Goal: Task Accomplishment & Management: Complete application form

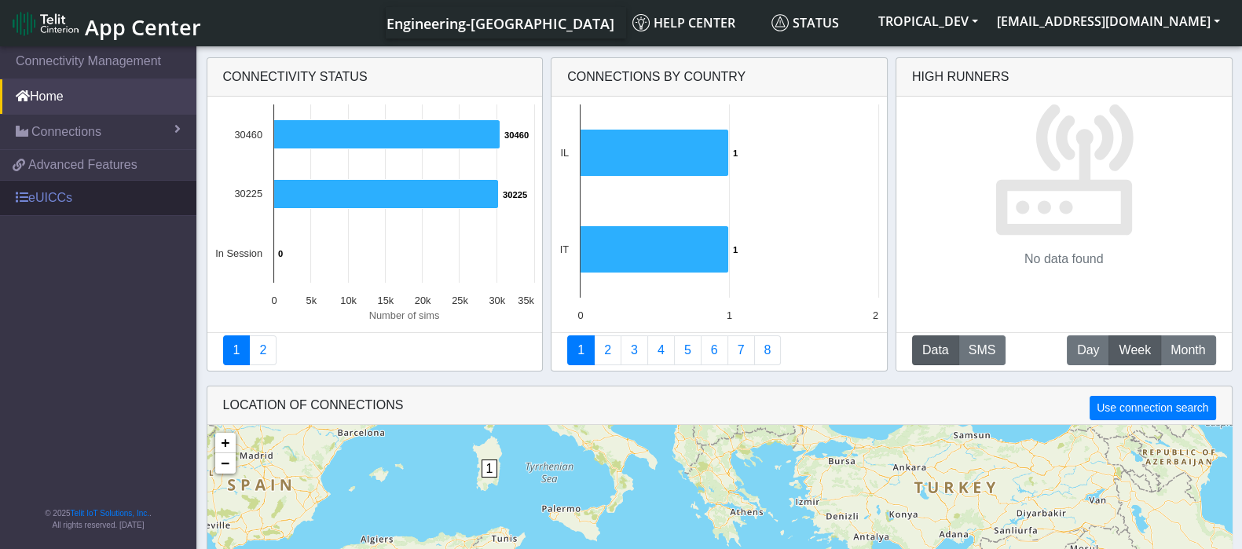
click at [64, 194] on link "eUICCs" at bounding box center [98, 198] width 196 height 35
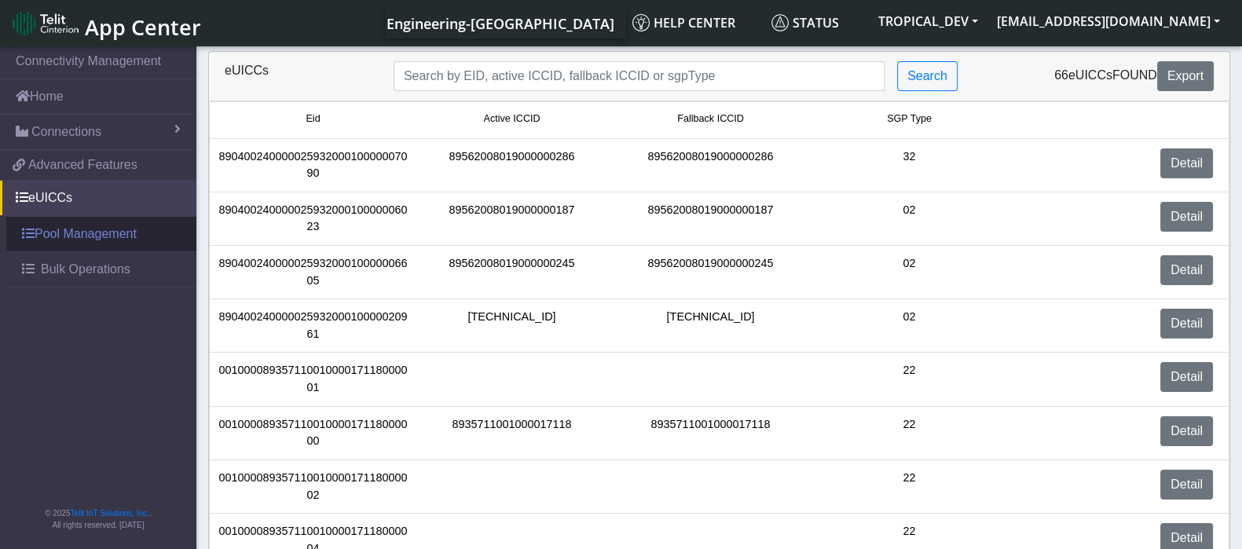
click at [86, 233] on link "Pool Management" at bounding box center [101, 234] width 190 height 35
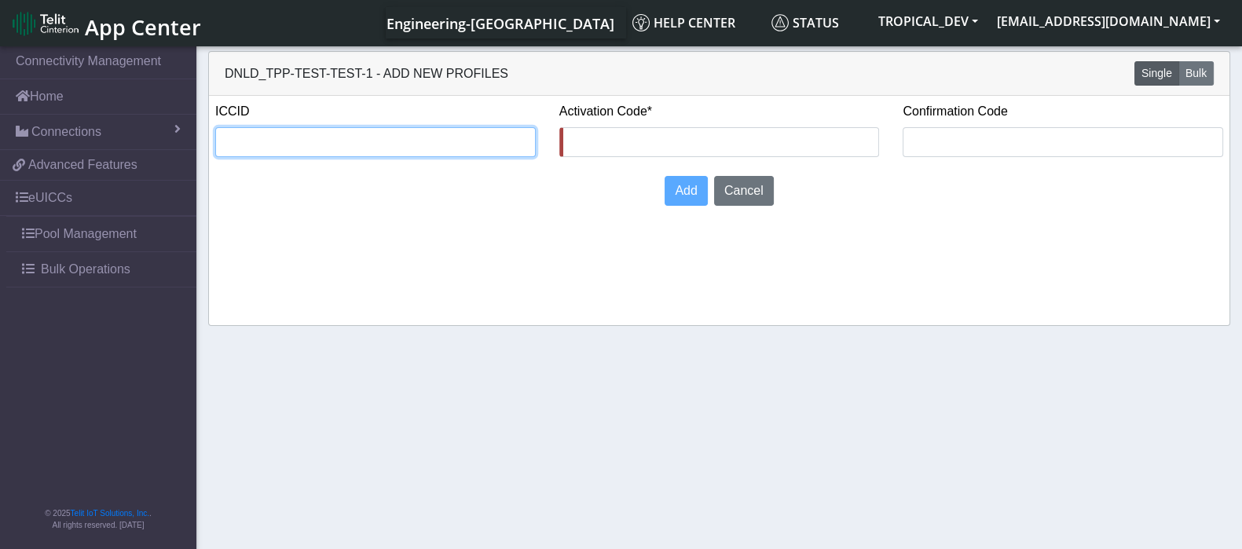
click at [418, 140] on input "text" at bounding box center [375, 142] width 321 height 30
paste input "8935711001000080120"
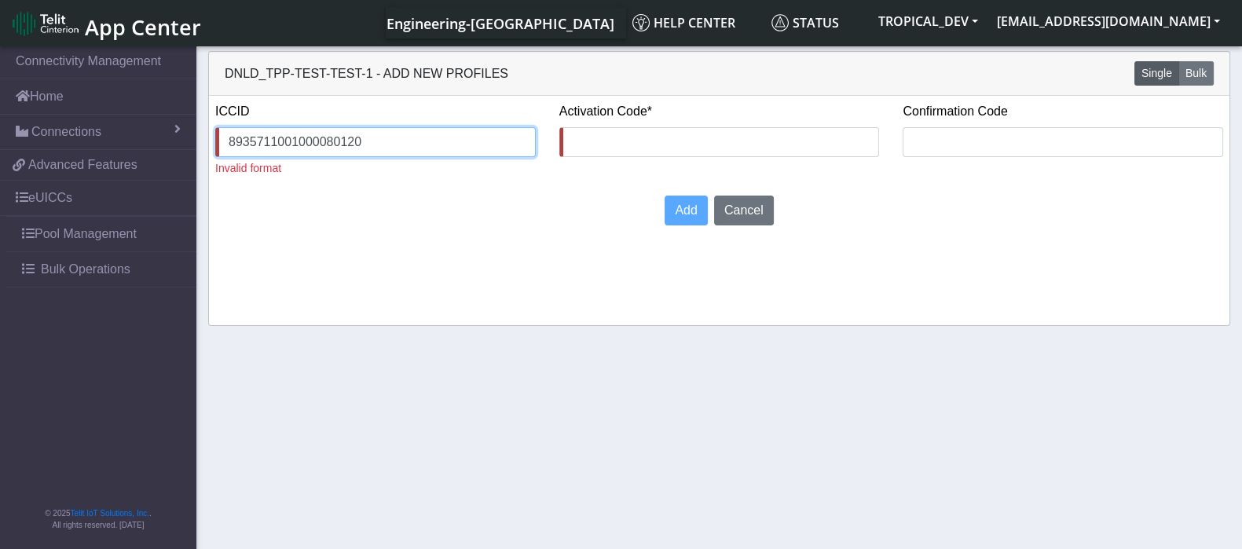
type input "8935711001000080120"
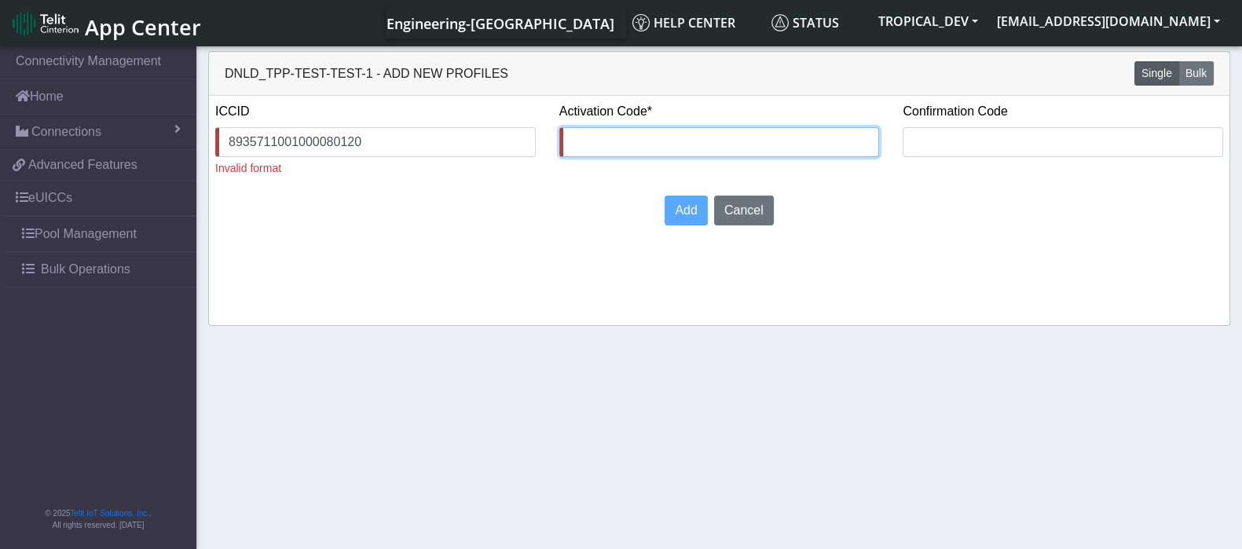
click at [680, 138] on input "text" at bounding box center [719, 142] width 321 height 30
paste input "1234546789"
type input "1234546789"
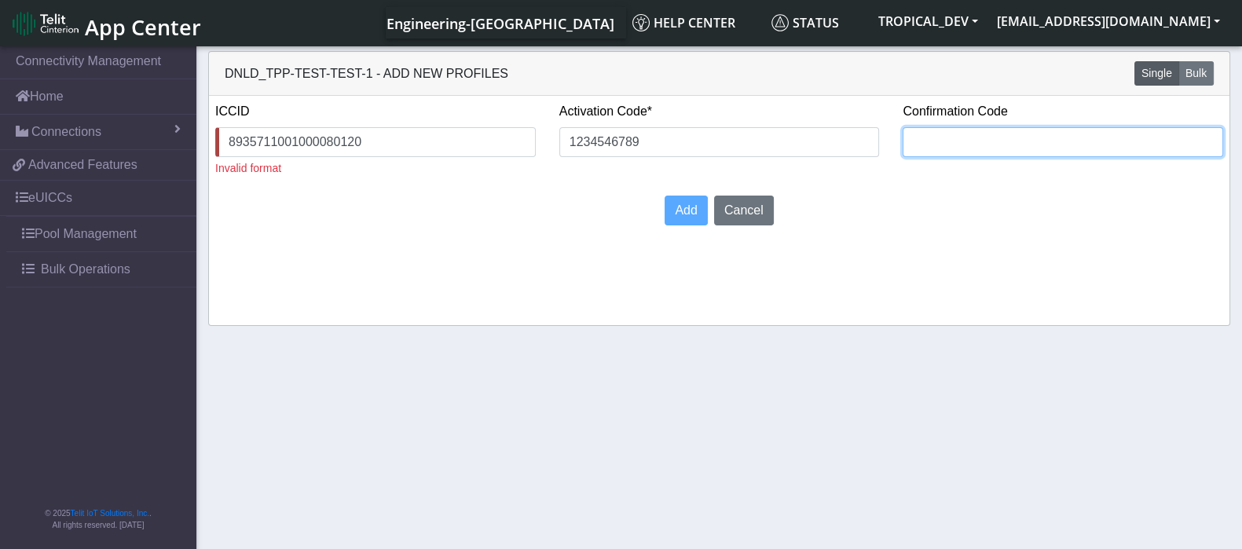
click at [956, 141] on input "text" at bounding box center [1063, 142] width 321 height 30
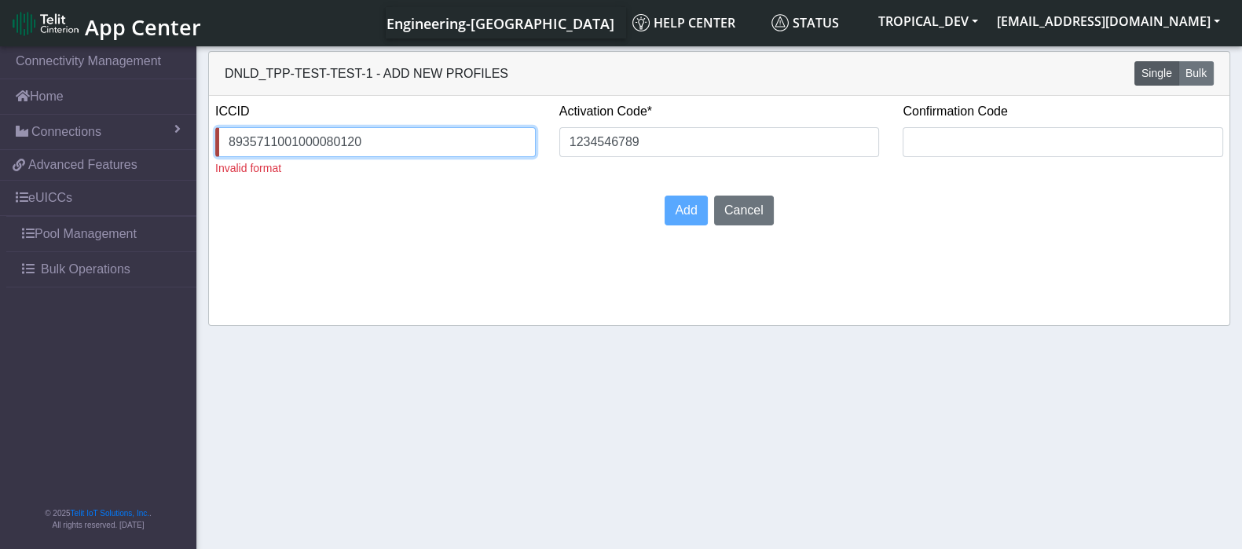
click at [420, 149] on input "8935711001000080120" at bounding box center [375, 142] width 321 height 30
type input "8935711001000080120"
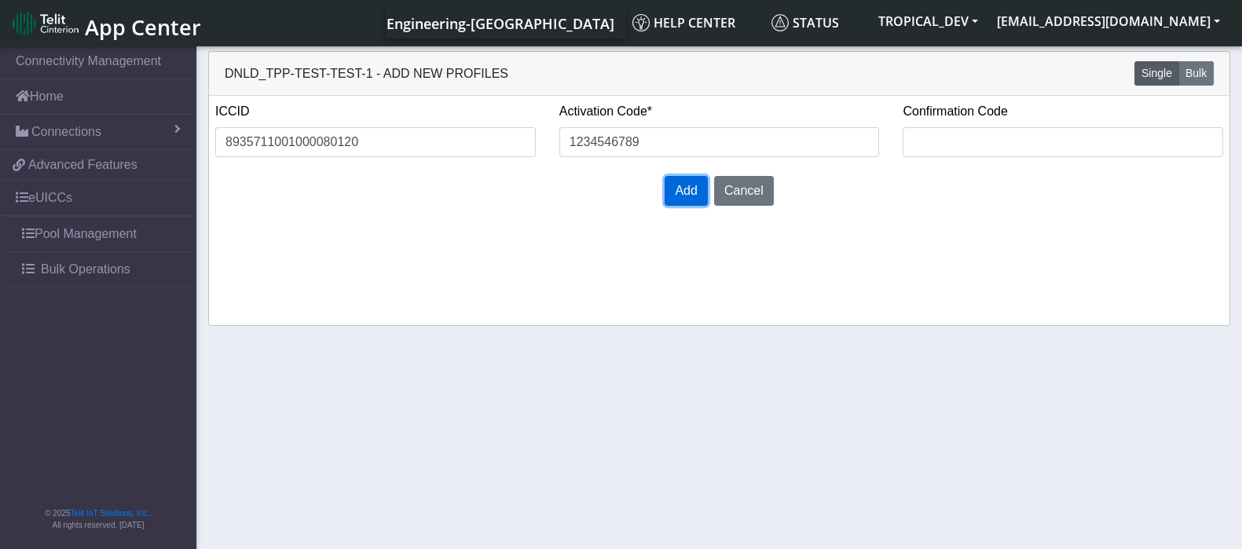
click at [687, 196] on span "Add" at bounding box center [686, 190] width 22 height 13
